Goal: Information Seeking & Learning: Learn about a topic

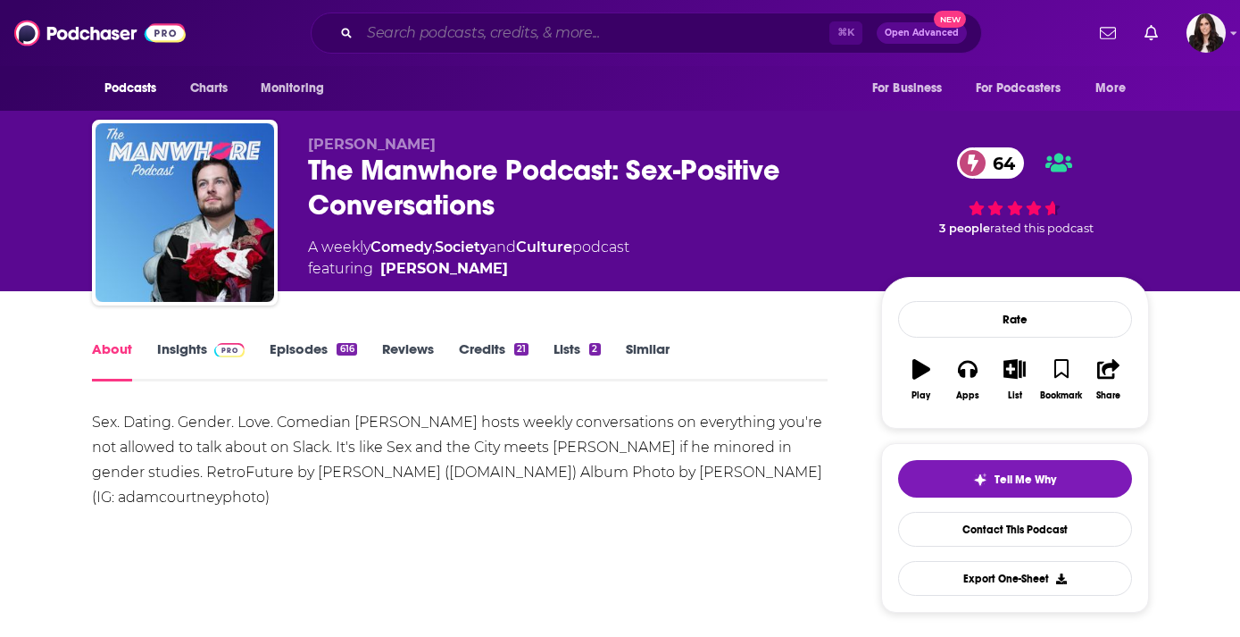
click at [489, 33] on input "Search podcasts, credits, & more..." at bounding box center [595, 33] width 470 height 29
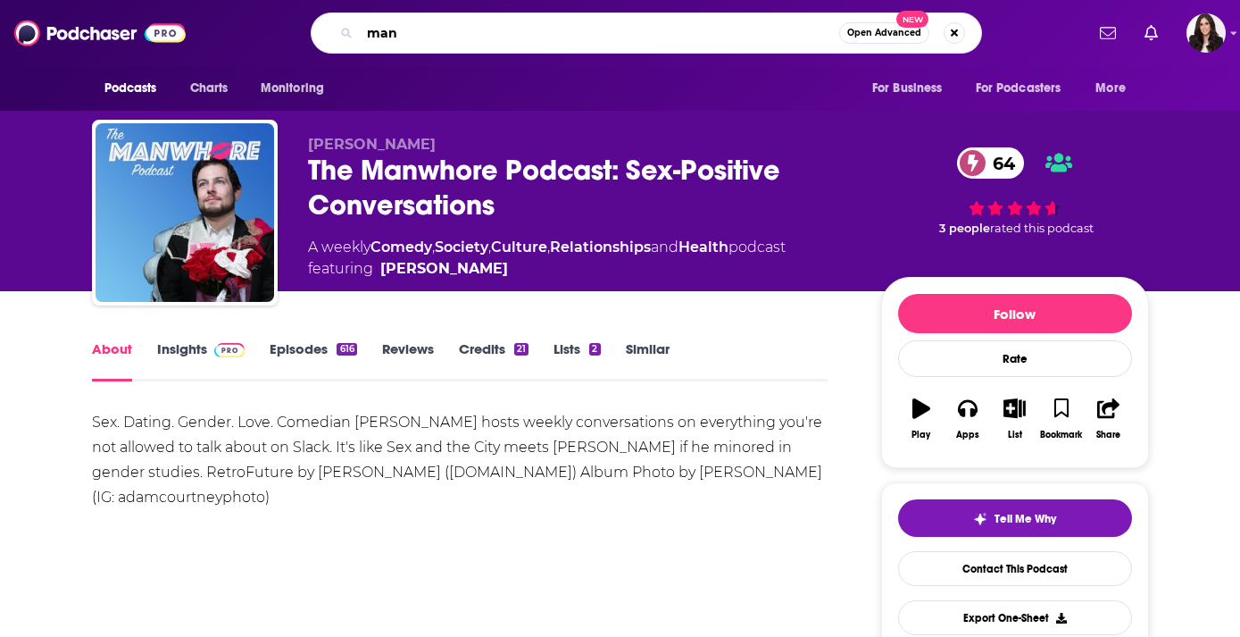
type input "man"
click at [189, 344] on link "Insights" at bounding box center [201, 360] width 88 height 41
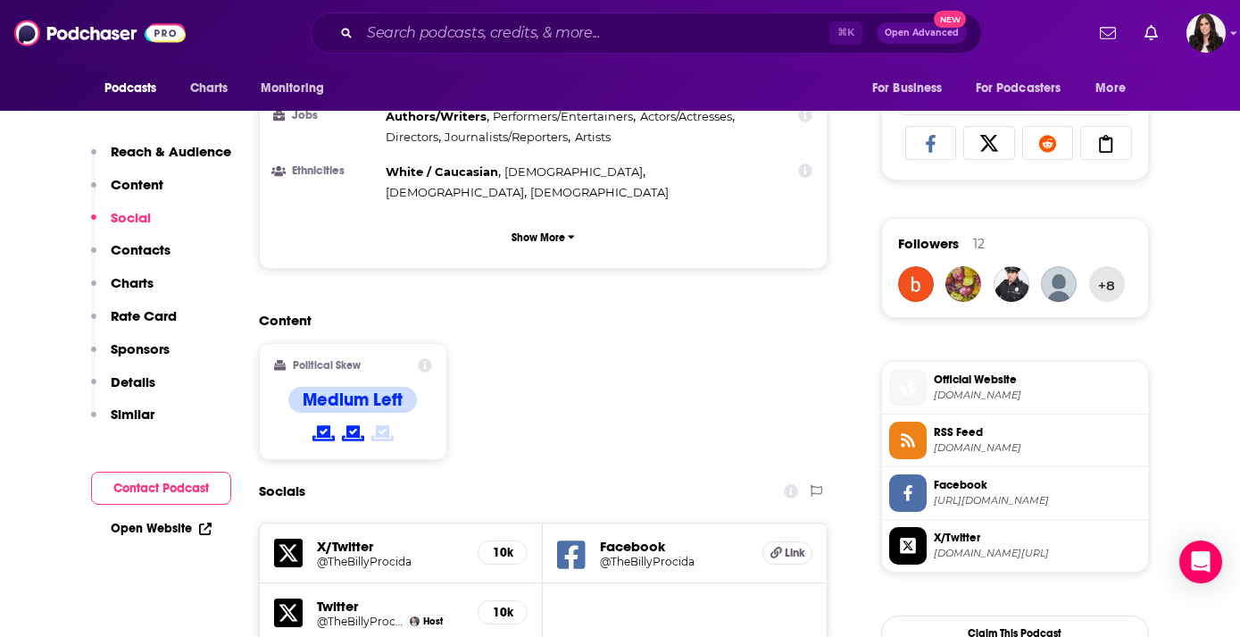
scroll to position [1156, 0]
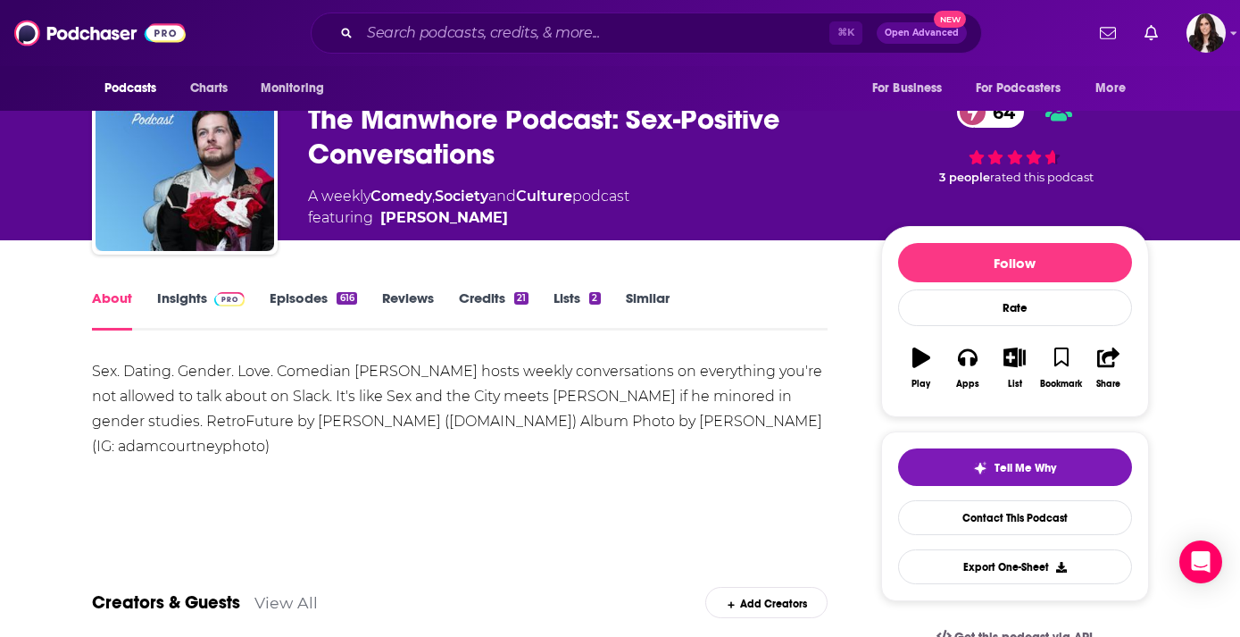
scroll to position [52, 0]
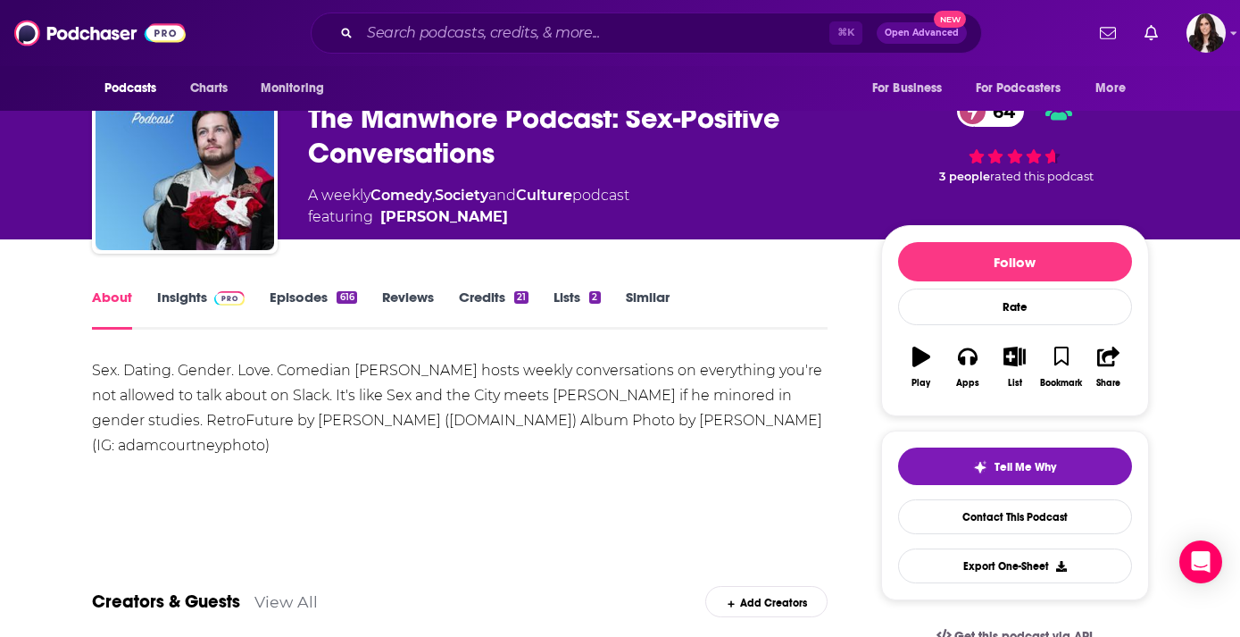
click at [313, 294] on link "Episodes 616" at bounding box center [313, 308] width 87 height 41
